Goal: Check status: Check status

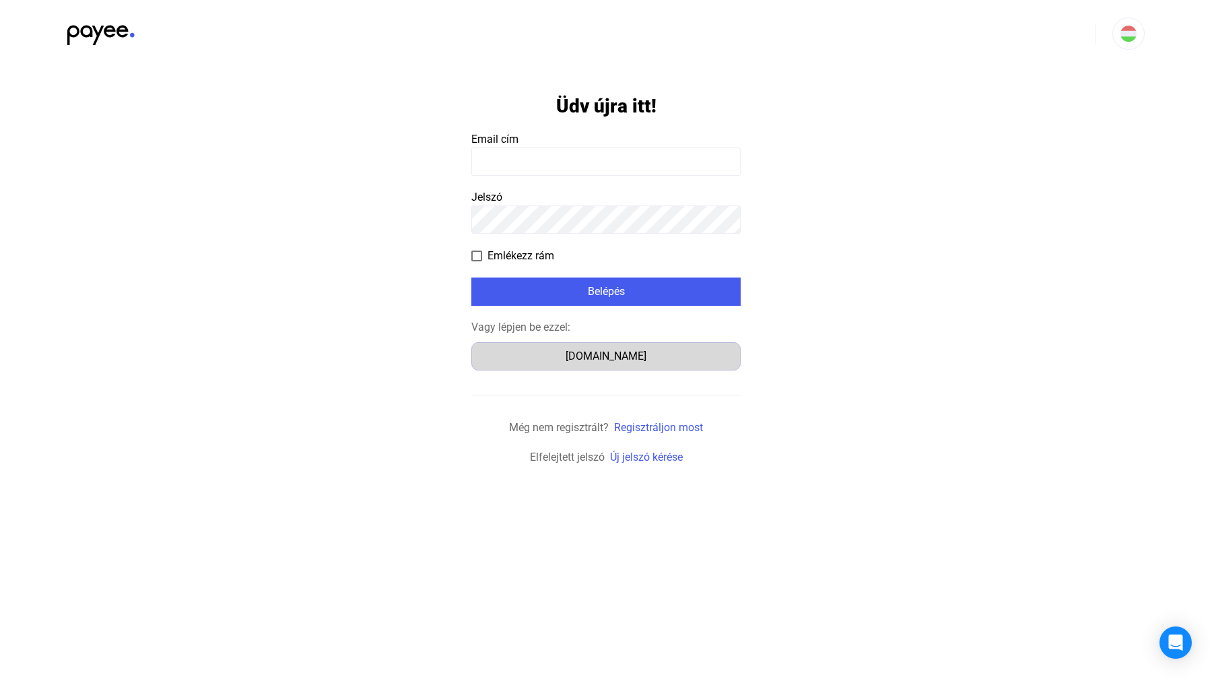
click at [621, 353] on div "Számlázz.hu" at bounding box center [606, 356] width 260 height 16
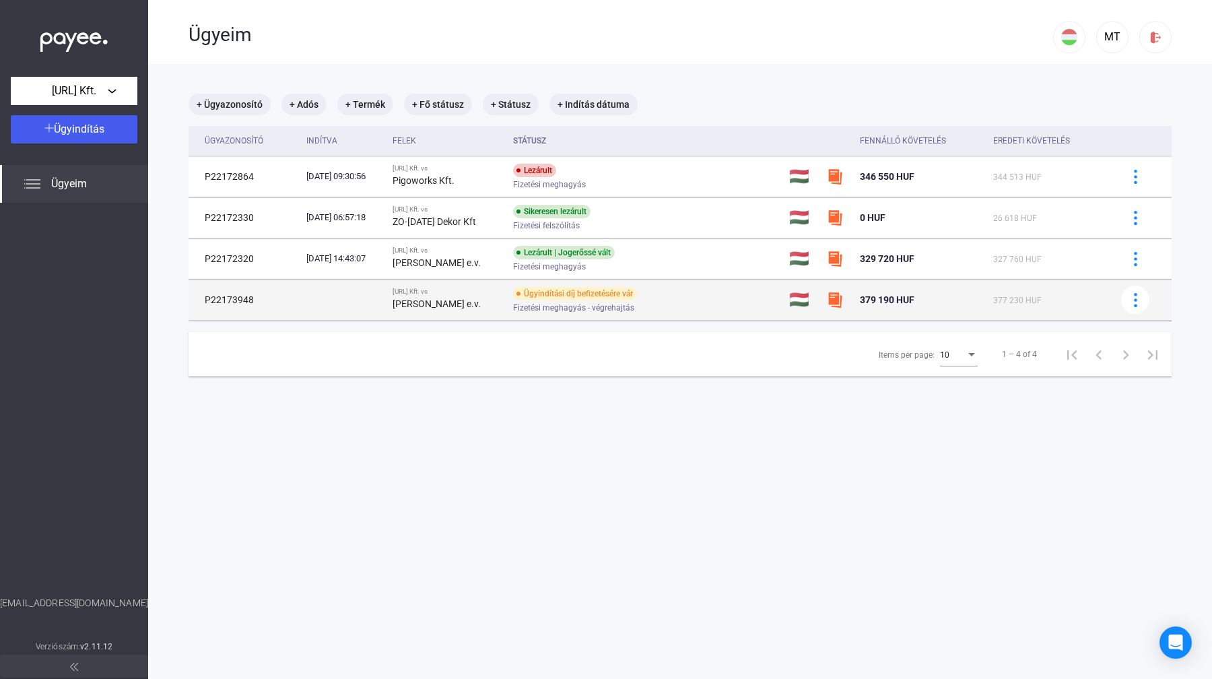
click at [706, 303] on div "Fizetési meghagyás - végrehajtás" at bounding box center [620, 308] width 215 height 10
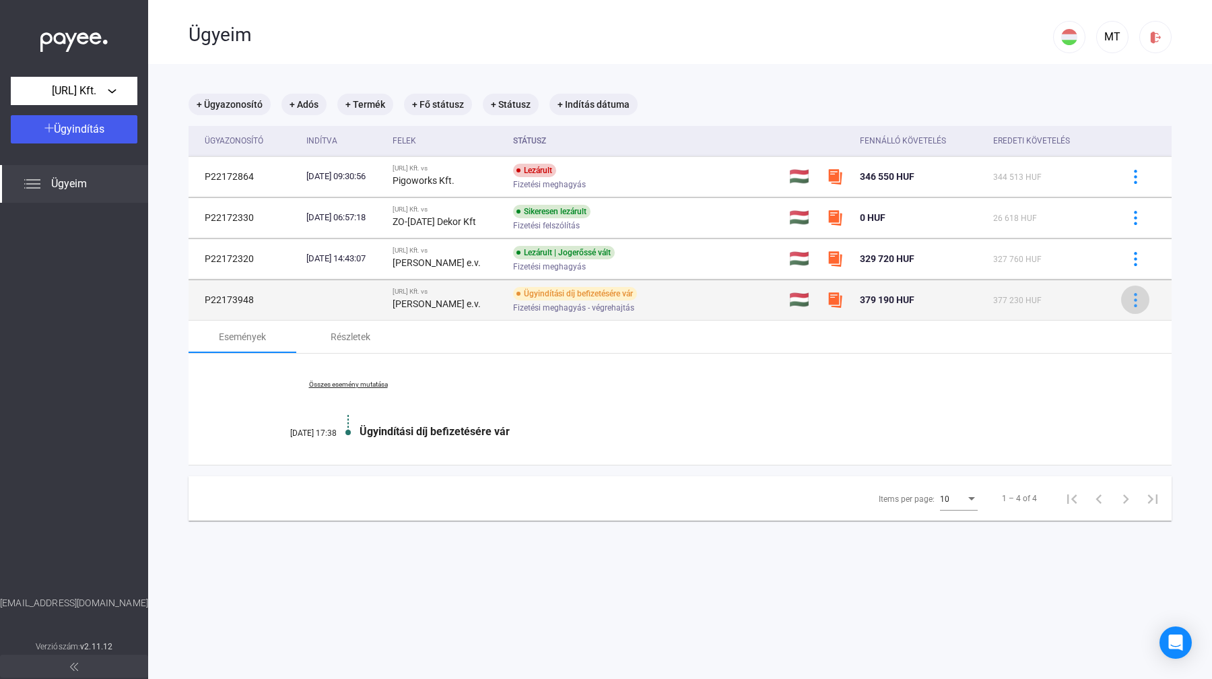
click at [1136, 300] on img at bounding box center [1135, 300] width 14 height 14
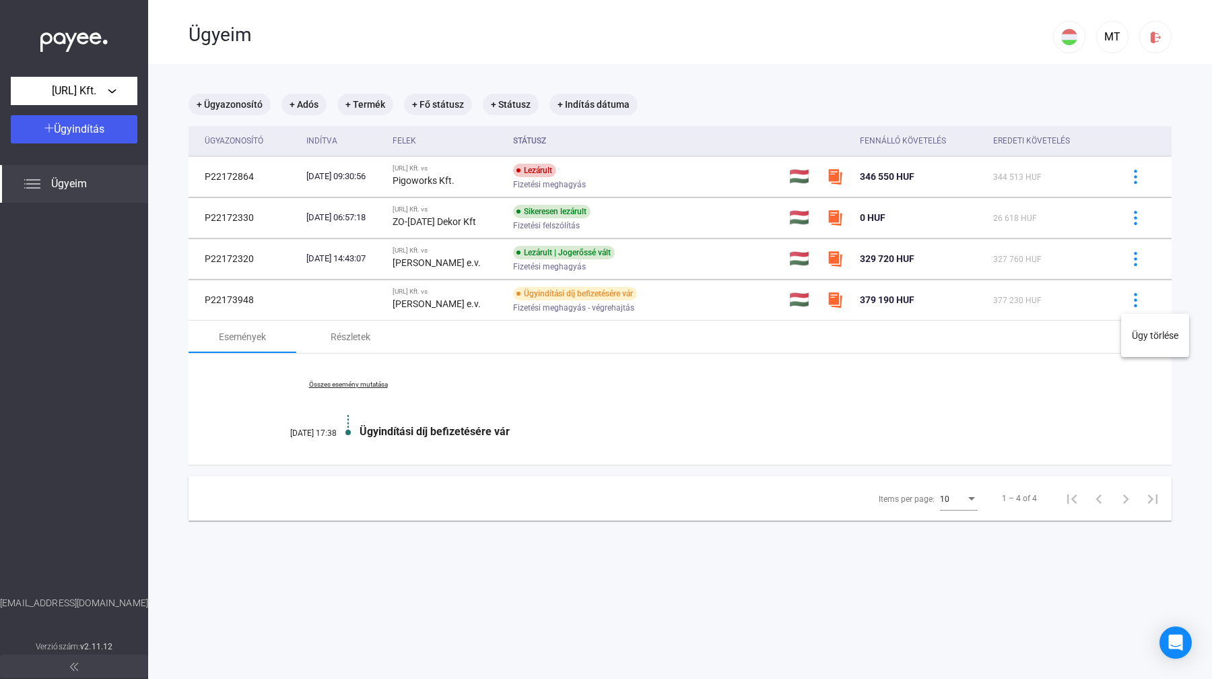
click at [1039, 368] on div at bounding box center [606, 339] width 1212 height 679
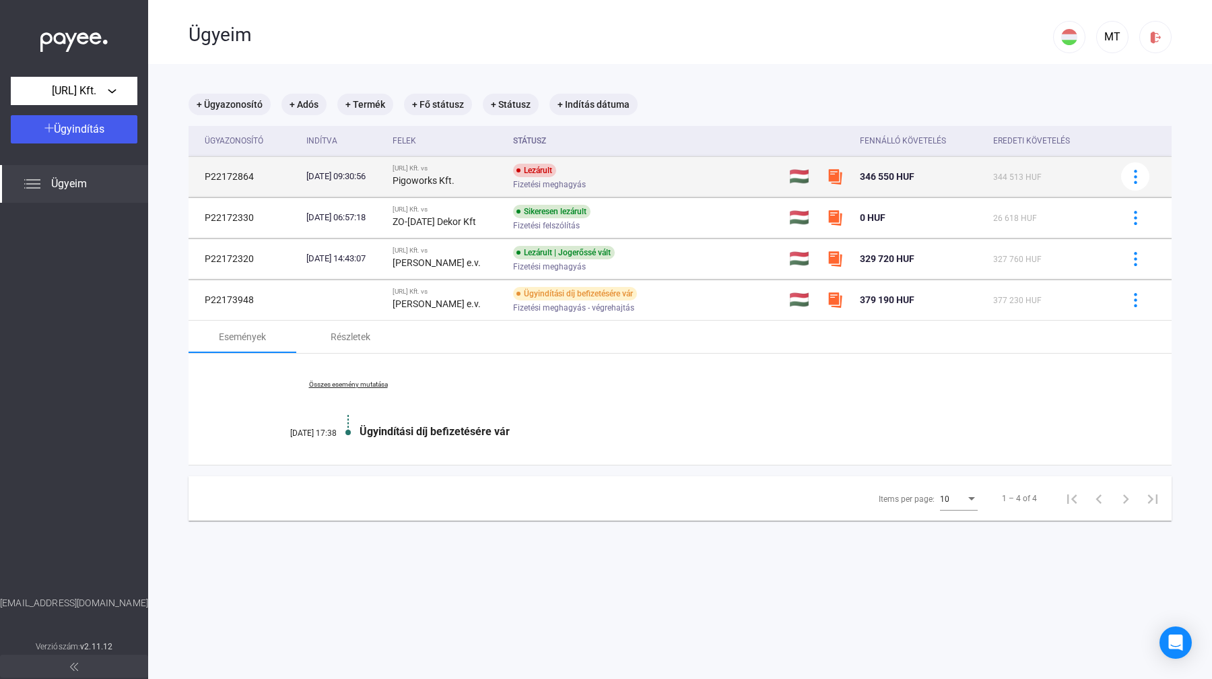
click at [683, 182] on div "Fizetési meghagyás" at bounding box center [620, 185] width 215 height 10
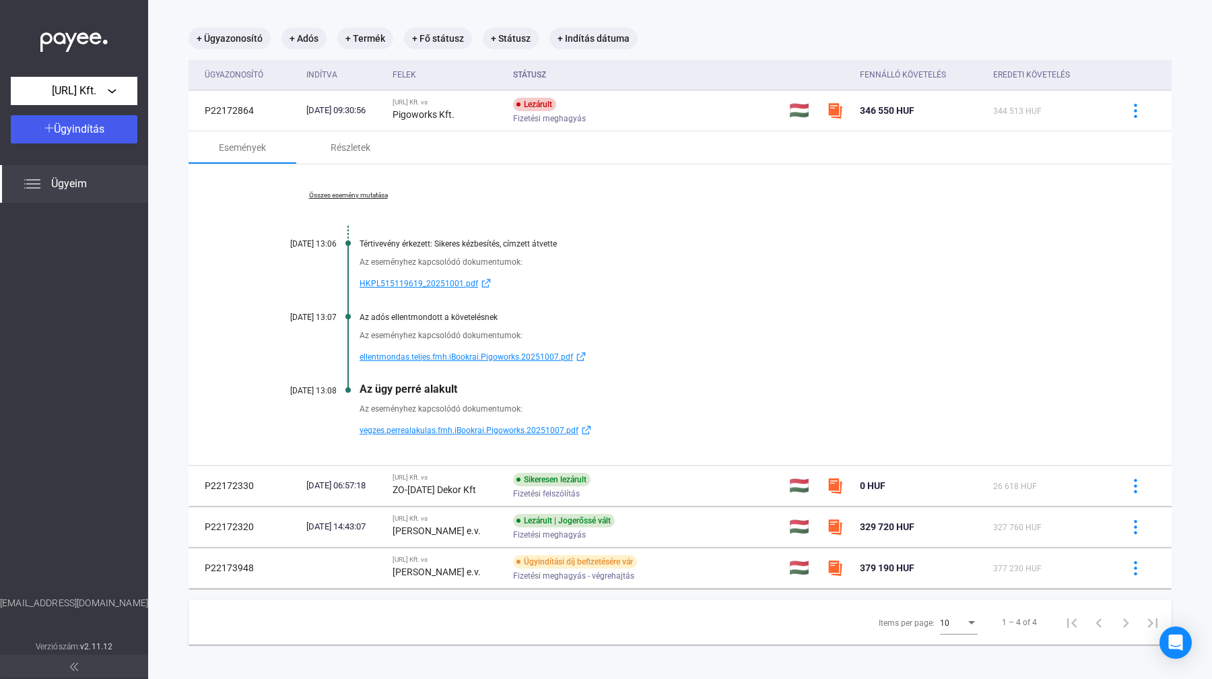
scroll to position [73, 0]
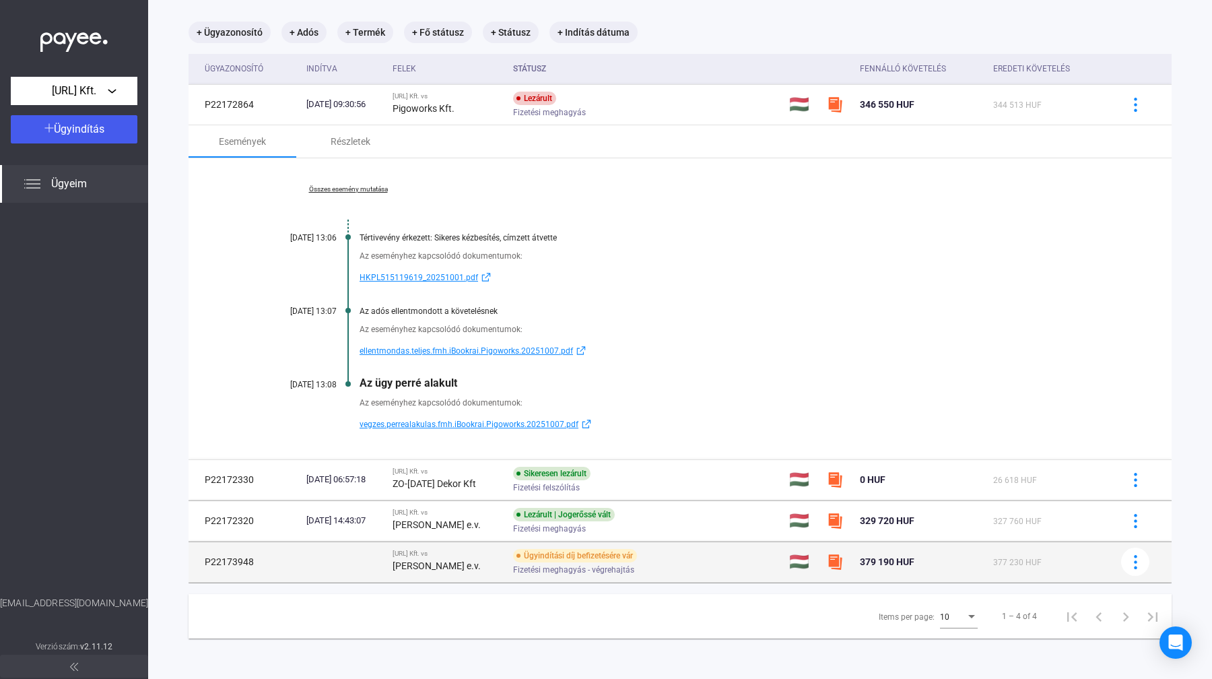
click at [455, 560] on strong "[PERSON_NAME] e.v." at bounding box center [436, 565] width 88 height 11
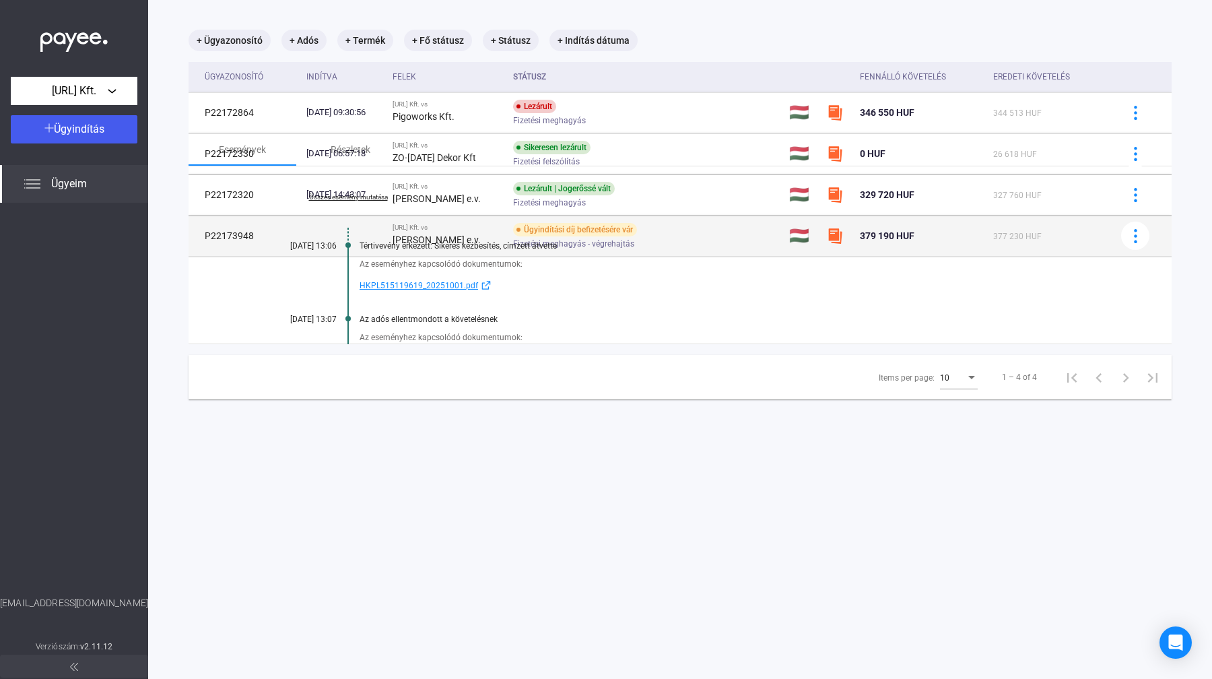
scroll to position [64, 0]
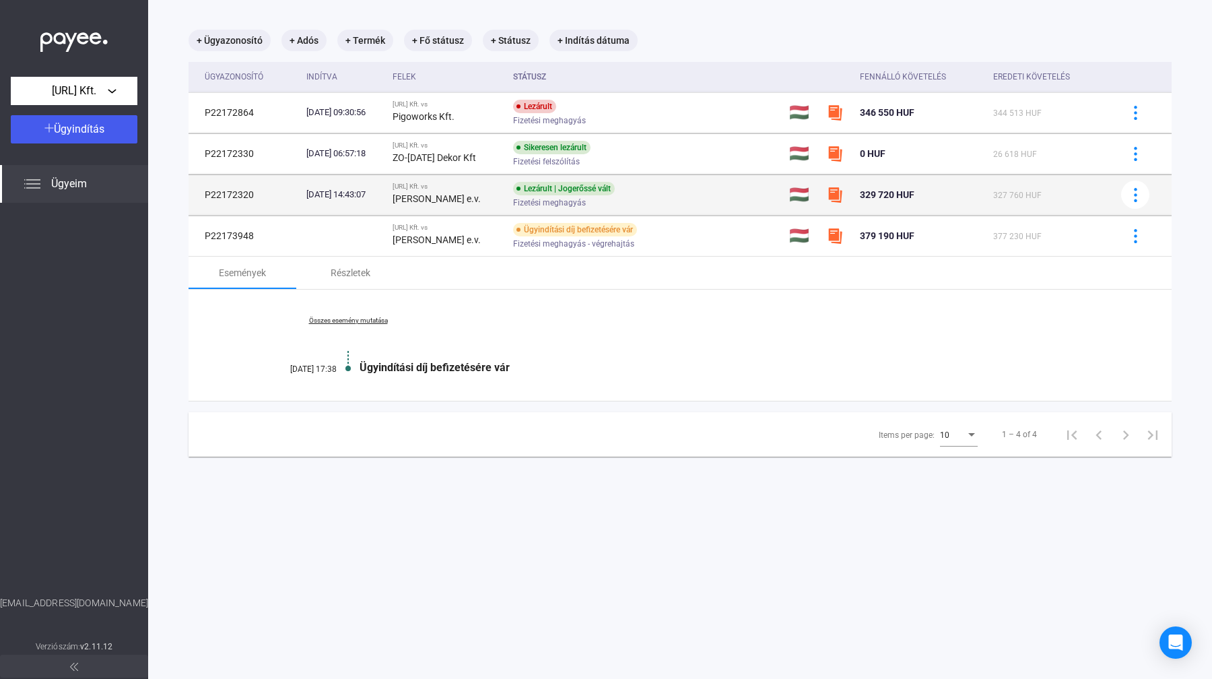
click at [494, 199] on div "[PERSON_NAME] e.v." at bounding box center [447, 199] width 110 height 16
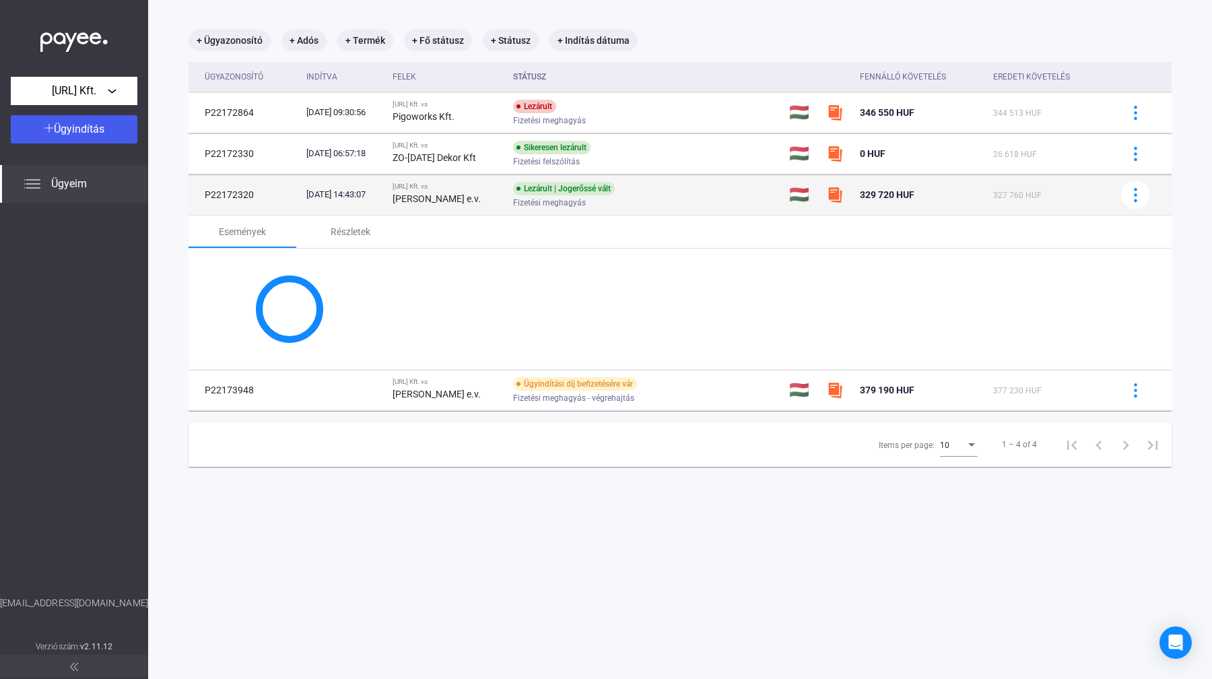
scroll to position [73, 0]
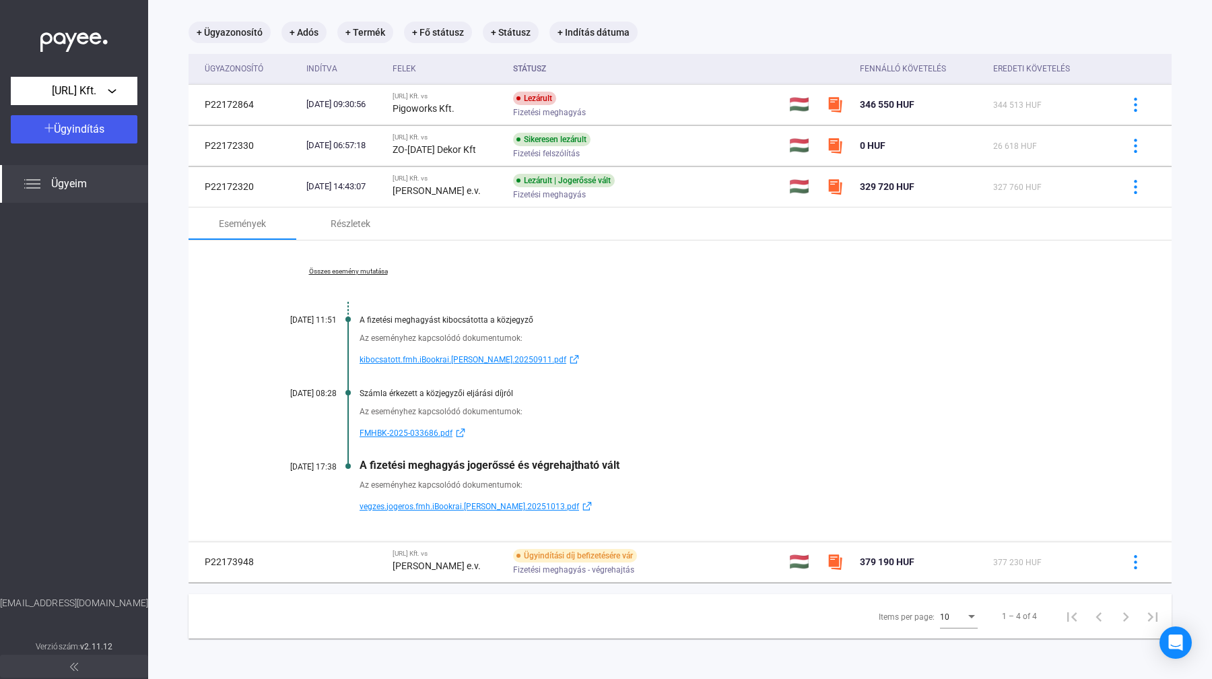
click at [494, 508] on span "vegzes.jogeros.fmh.iBookrai.[PERSON_NAME].20251013.pdf" at bounding box center [468, 506] width 219 height 16
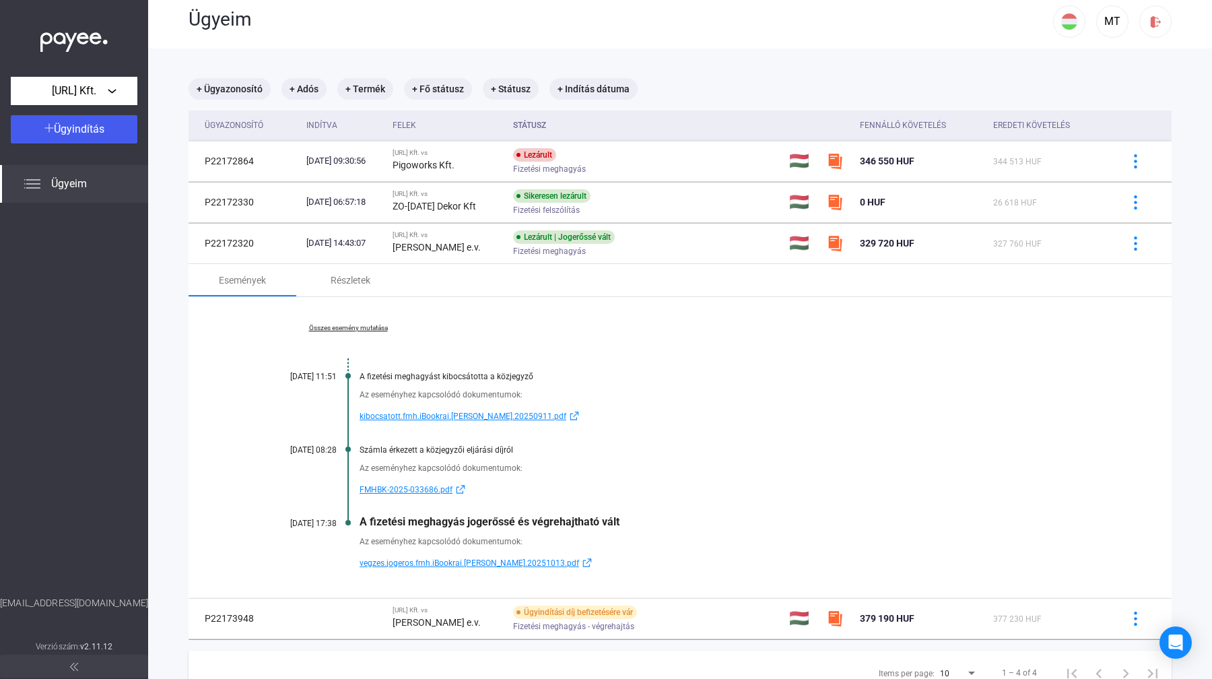
scroll to position [0, 0]
